Goal: Task Accomplishment & Management: Complete application form

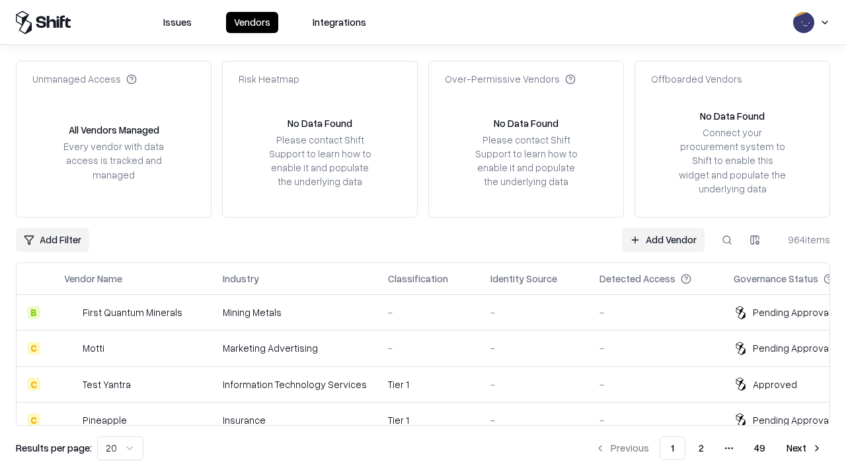
click at [663, 239] on link "Add Vendor" at bounding box center [663, 240] width 83 height 24
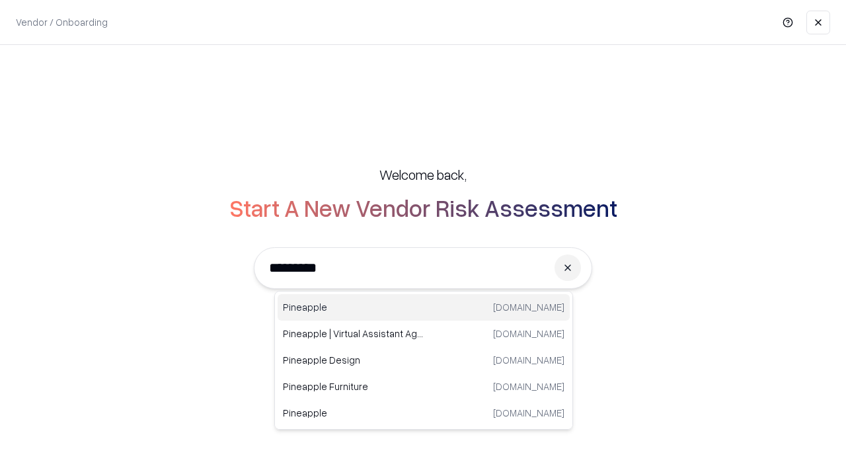
click at [424, 307] on div "Pineapple pineappleenergy.com" at bounding box center [423, 307] width 292 height 26
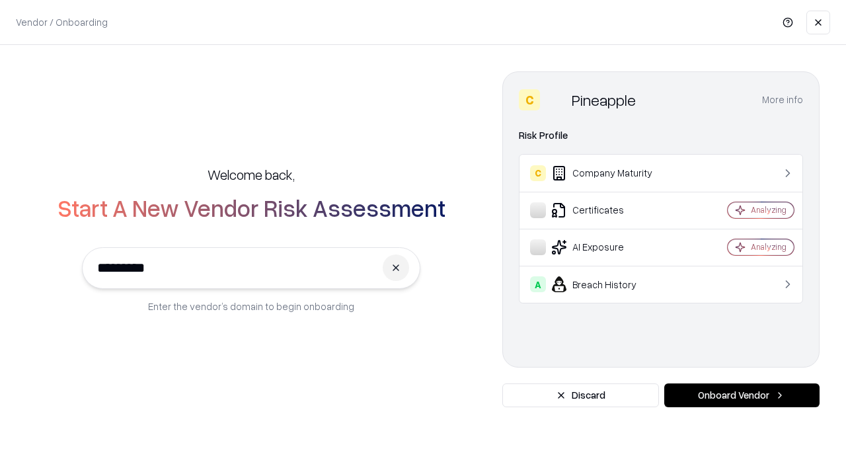
type input "*********"
click at [741, 395] on button "Onboard Vendor" at bounding box center [741, 395] width 155 height 24
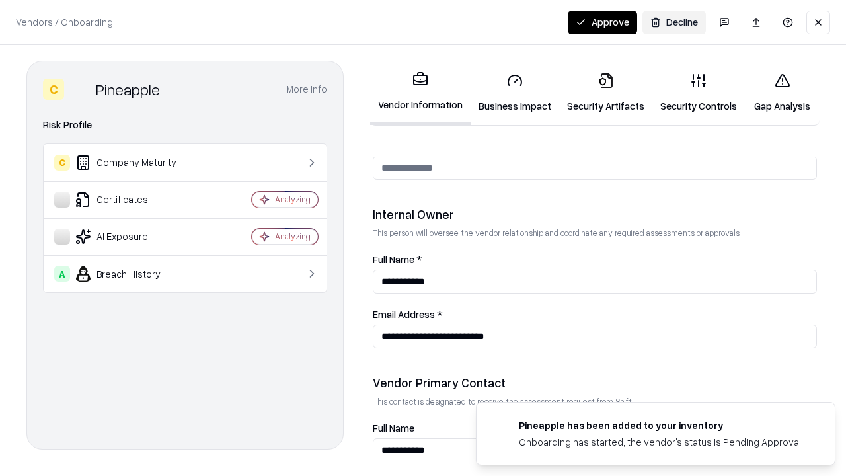
scroll to position [684, 0]
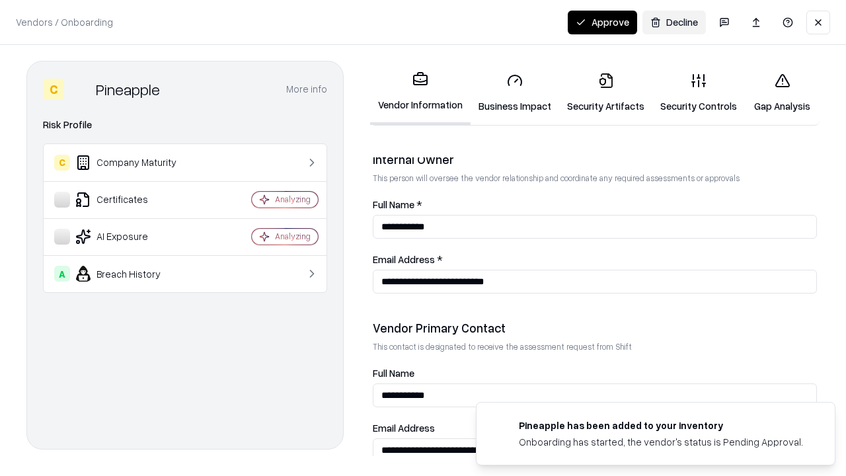
click at [605, 92] on link "Security Artifacts" at bounding box center [605, 92] width 93 height 61
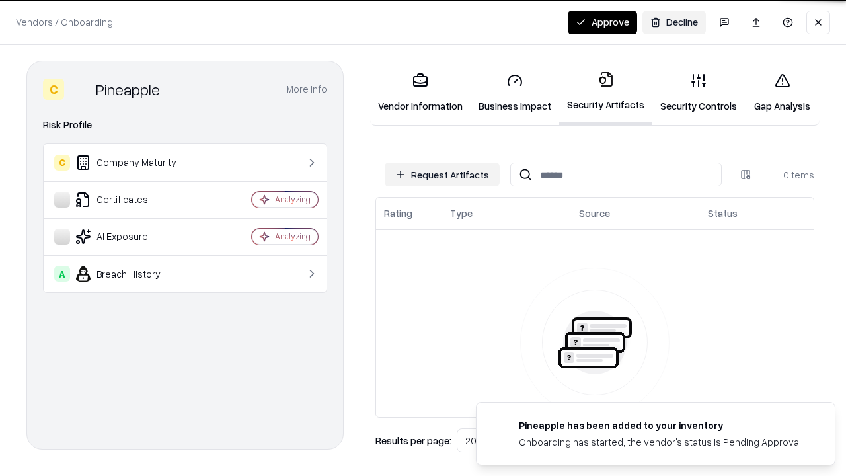
click at [442, 174] on button "Request Artifacts" at bounding box center [442, 175] width 115 height 24
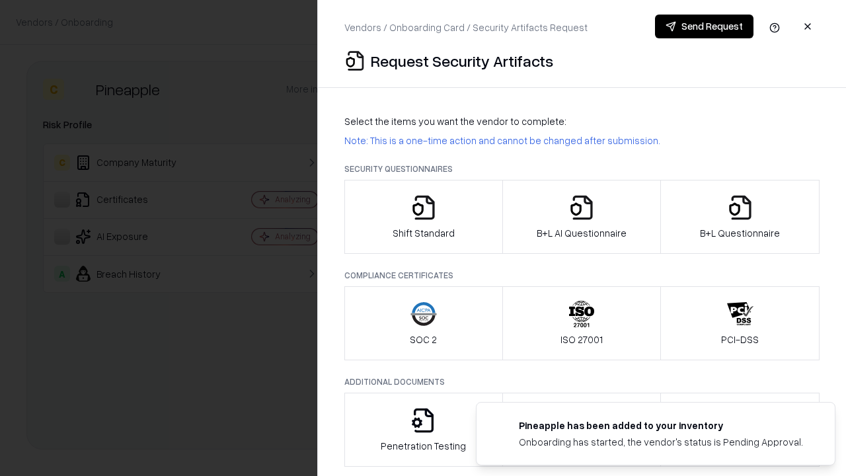
click at [739, 217] on icon "button" at bounding box center [740, 207] width 26 height 26
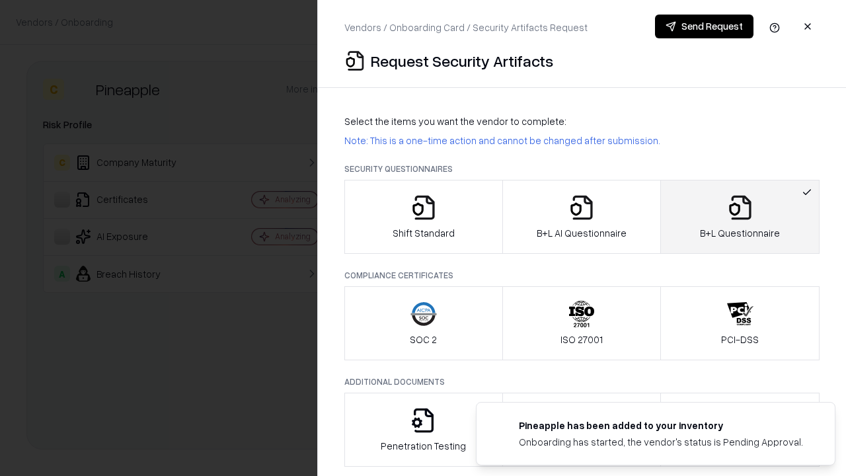
click at [581, 217] on icon "button" at bounding box center [581, 207] width 26 height 26
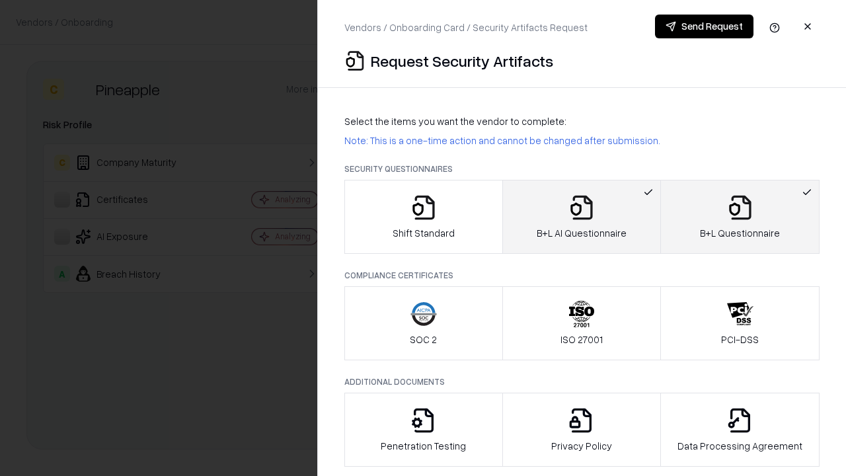
click at [704, 26] on button "Send Request" at bounding box center [704, 27] width 98 height 24
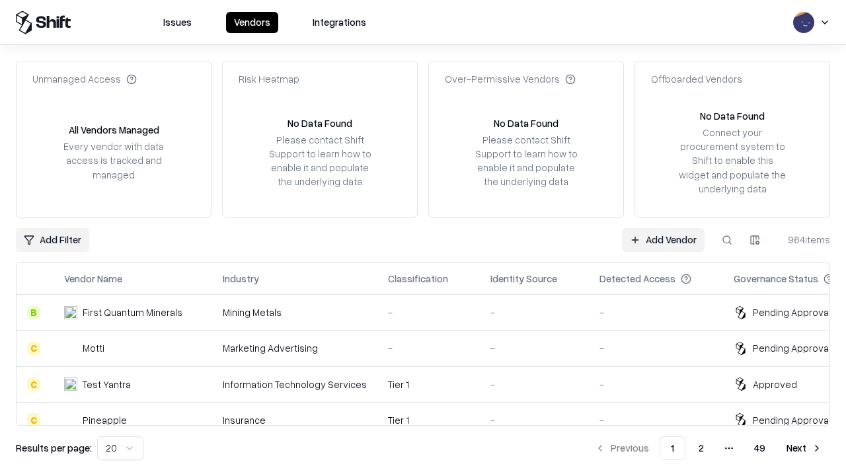
click at [727, 239] on button at bounding box center [727, 240] width 24 height 24
type input "*********"
click at [431, 413] on div "Tier 1" at bounding box center [428, 420] width 81 height 14
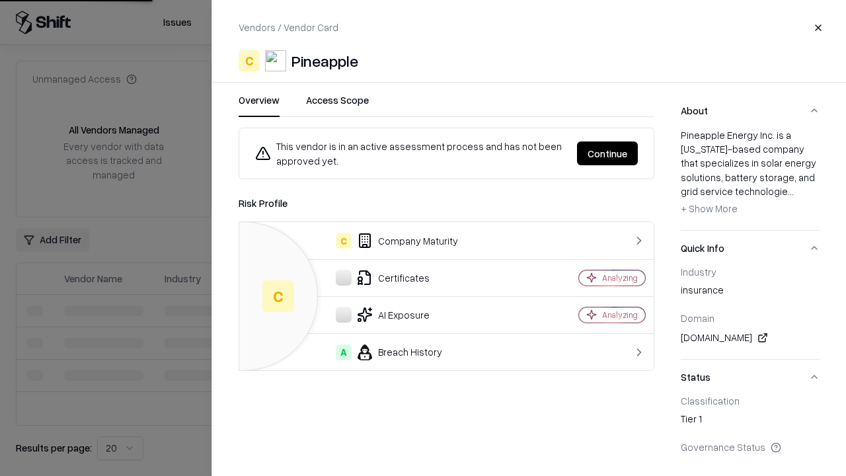
click at [607, 153] on button "Continue" at bounding box center [607, 153] width 61 height 24
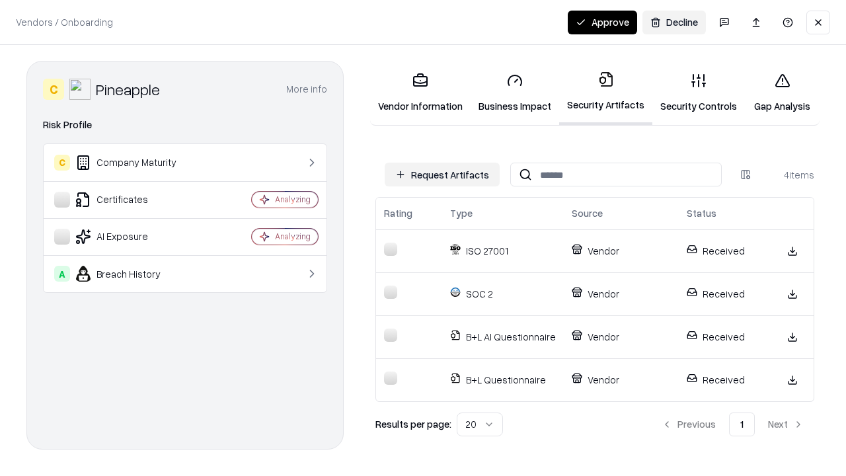
click at [602, 22] on button "Approve" at bounding box center [602, 23] width 69 height 24
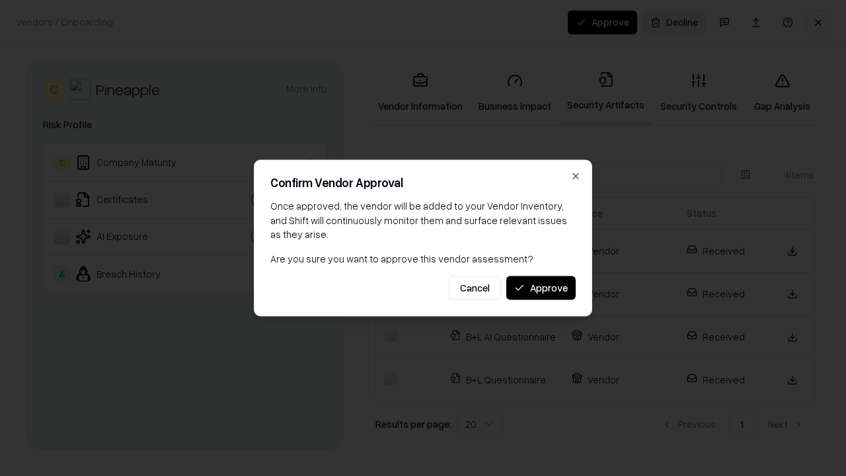
click at [540, 287] on button "Approve" at bounding box center [540, 288] width 69 height 24
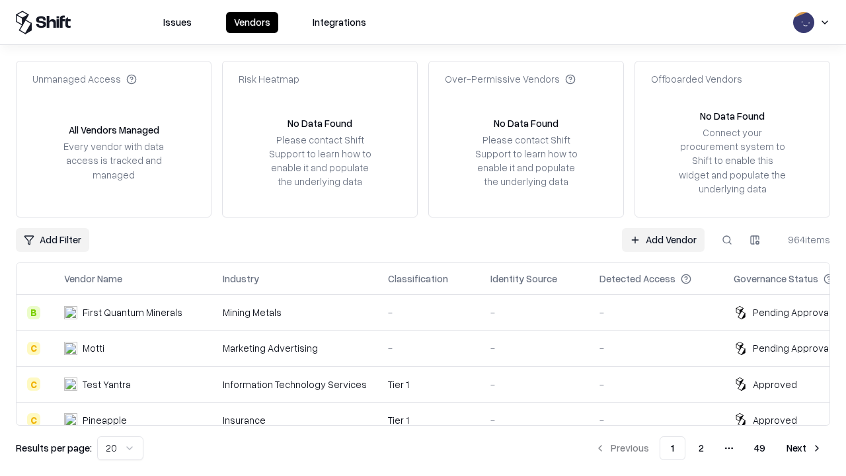
type input "*********"
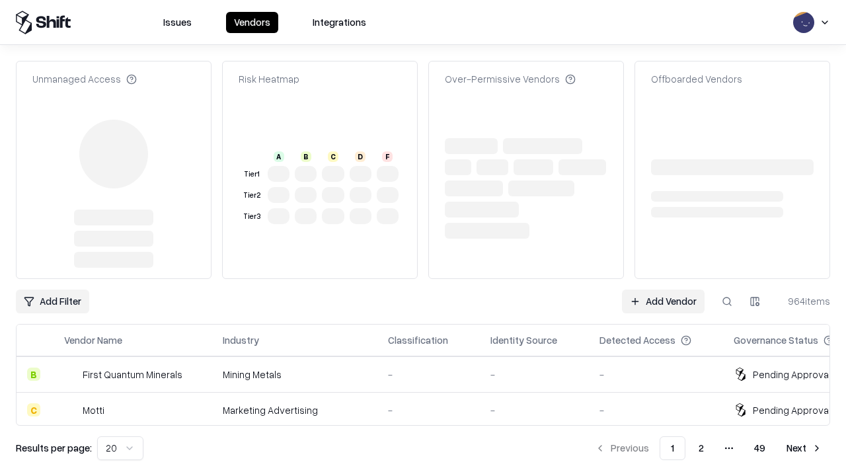
click at [663, 289] on link "Add Vendor" at bounding box center [663, 301] width 83 height 24
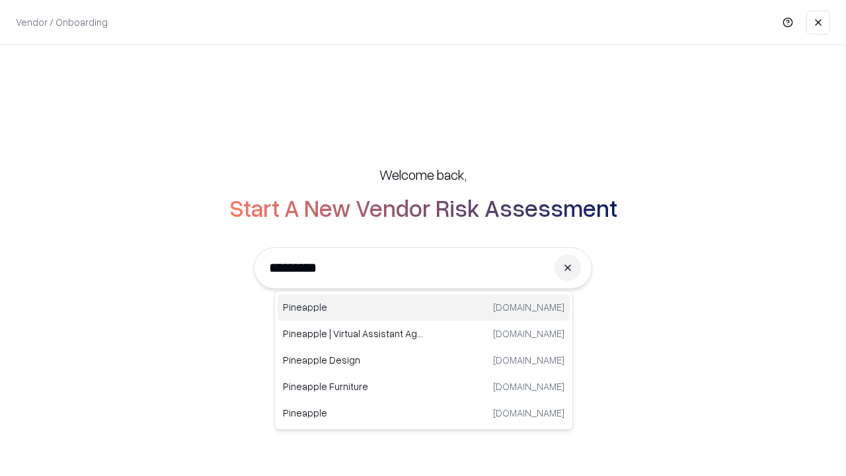
click at [424, 307] on div "Pineapple pineappleenergy.com" at bounding box center [423, 307] width 292 height 26
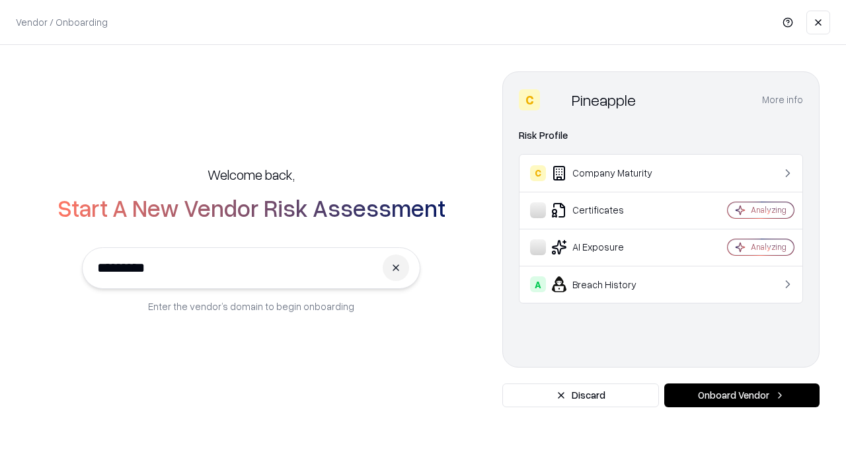
type input "*********"
click at [741, 395] on button "Onboard Vendor" at bounding box center [741, 395] width 155 height 24
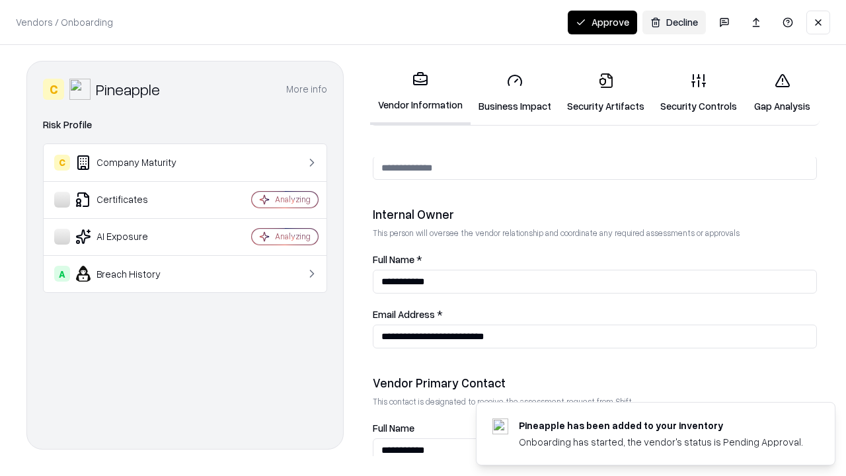
scroll to position [684, 0]
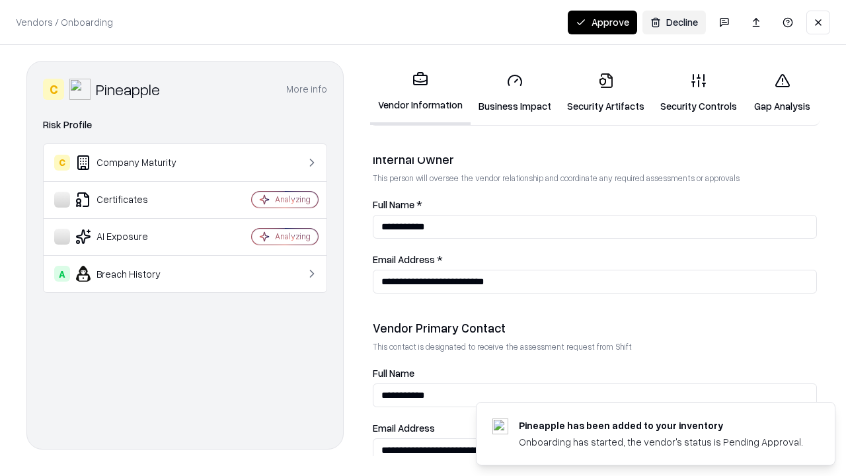
click at [602, 22] on button "Approve" at bounding box center [602, 23] width 69 height 24
